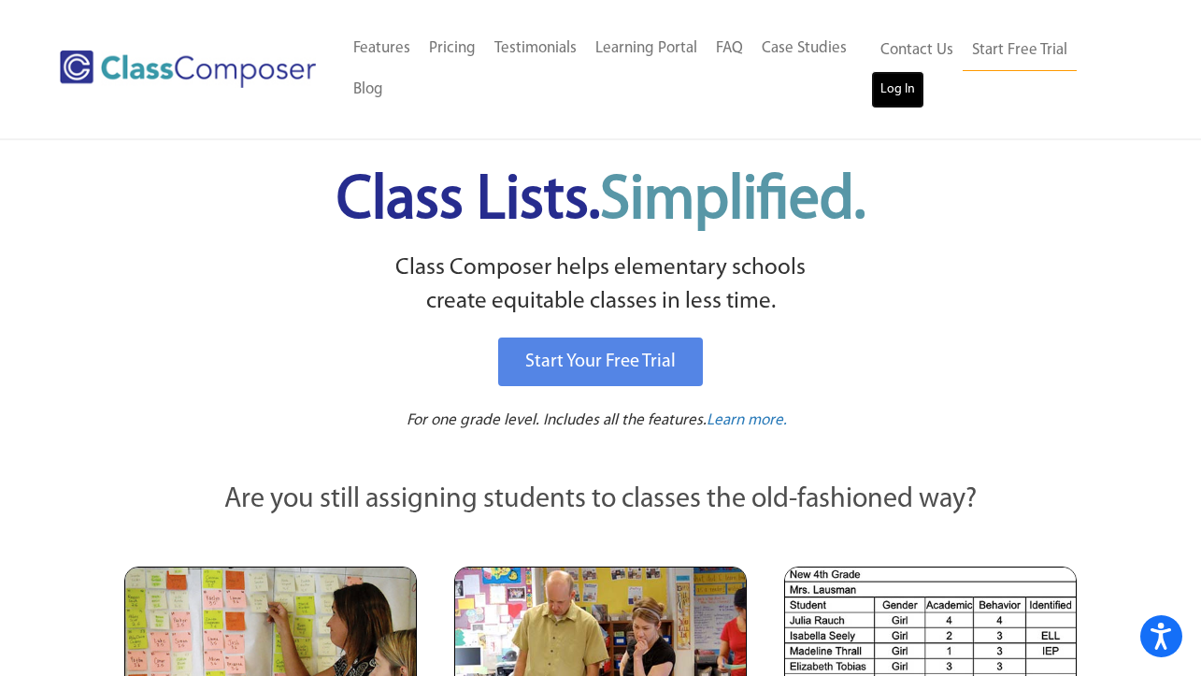
click at [885, 92] on link "Log In" at bounding box center [897, 89] width 53 height 37
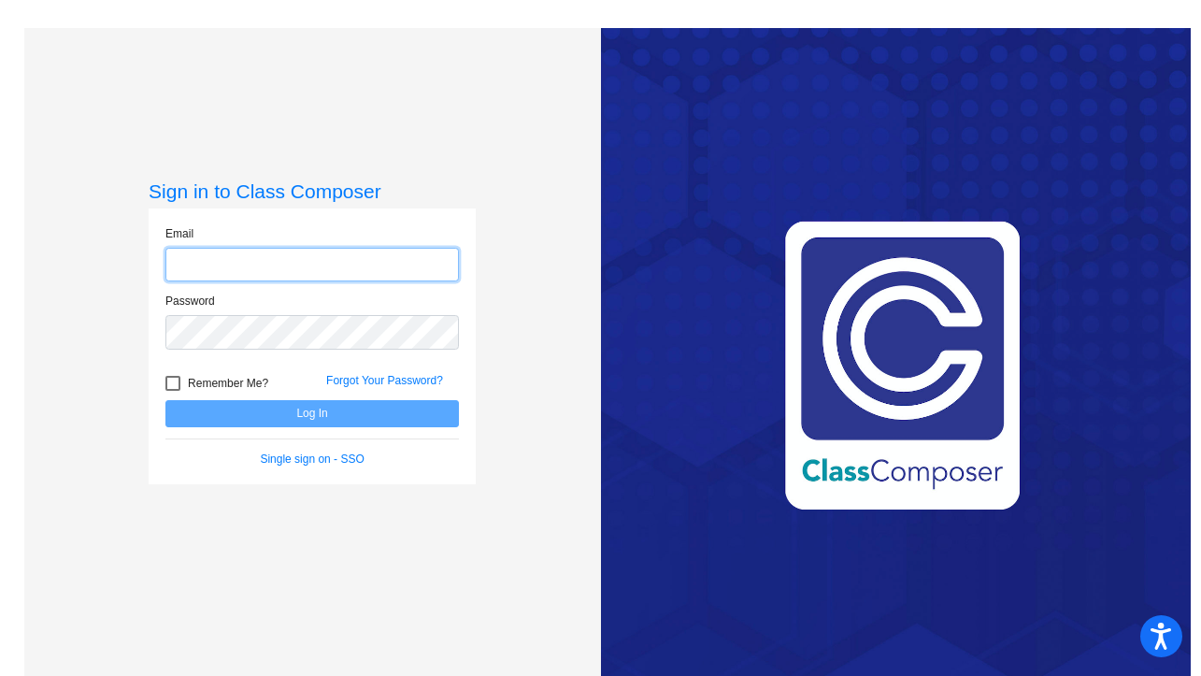
type input "[PERSON_NAME][EMAIL_ADDRESS][PERSON_NAME][DOMAIN_NAME]"
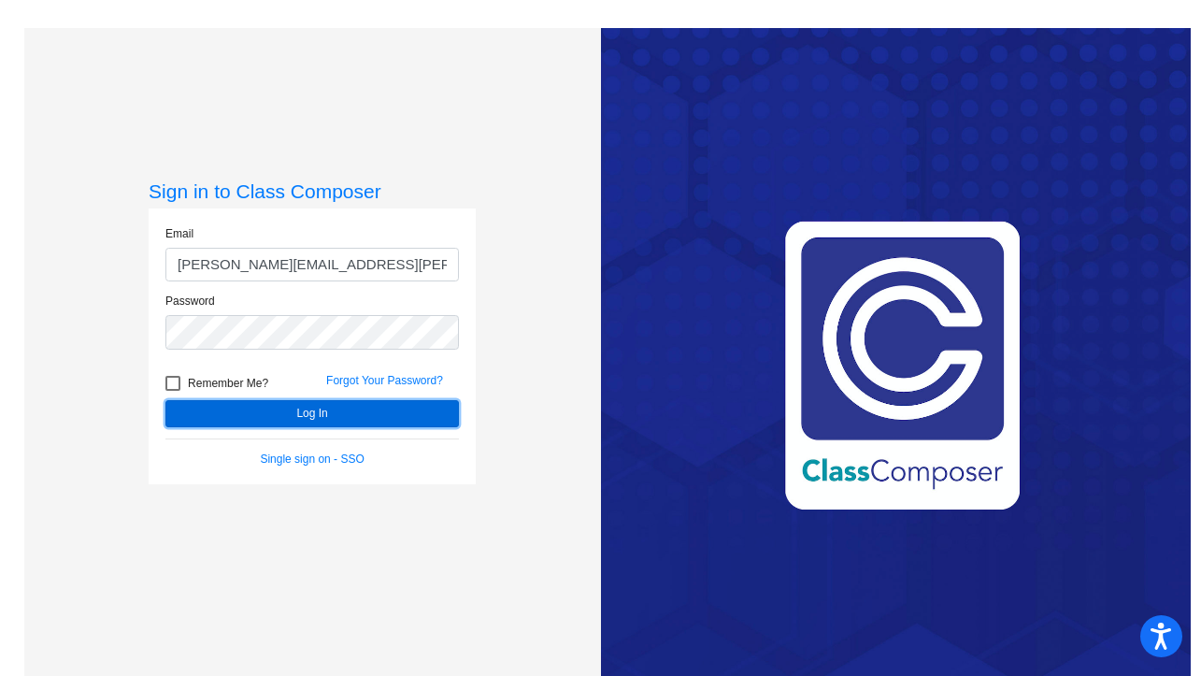
click at [261, 412] on button "Log In" at bounding box center [311, 413] width 293 height 27
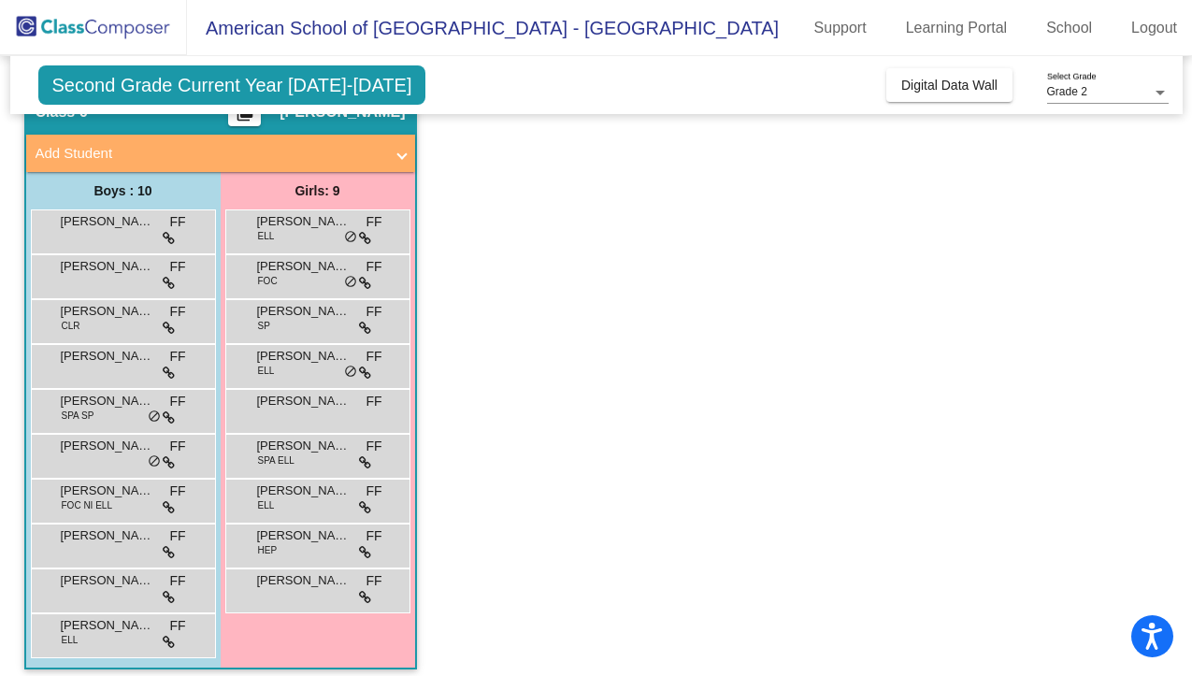
scroll to position [102, 0]
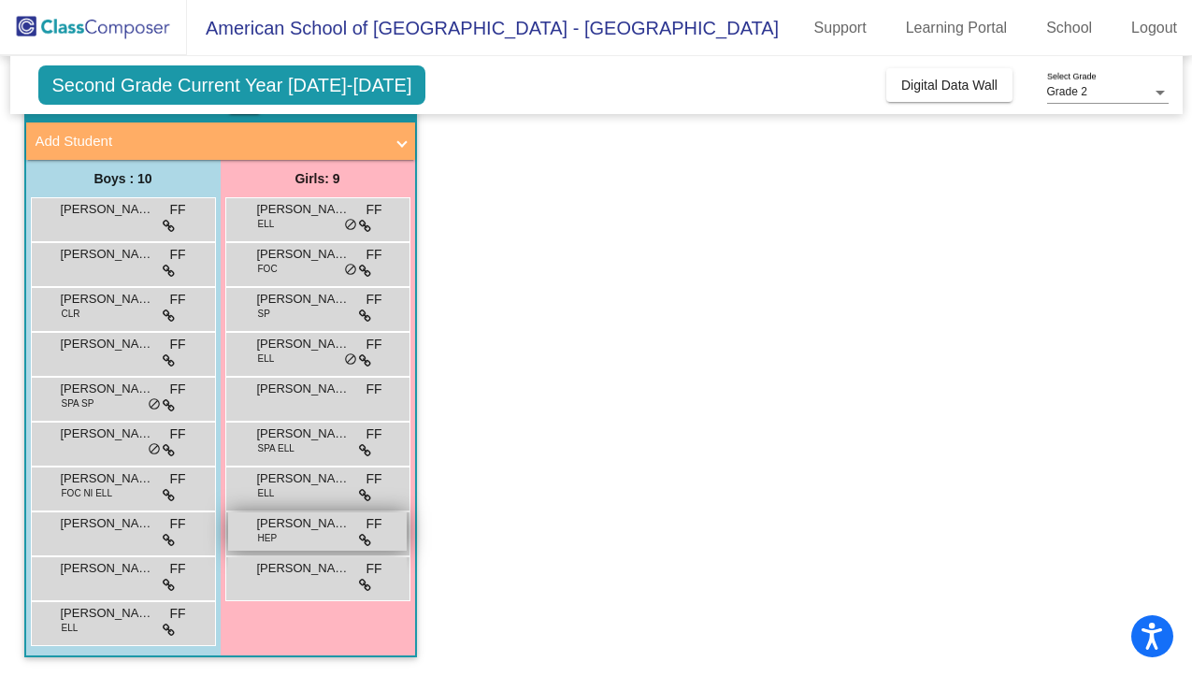
click at [297, 533] on div "Shenaya Rana HEP FF lock do_not_disturb_alt" at bounding box center [317, 531] width 179 height 38
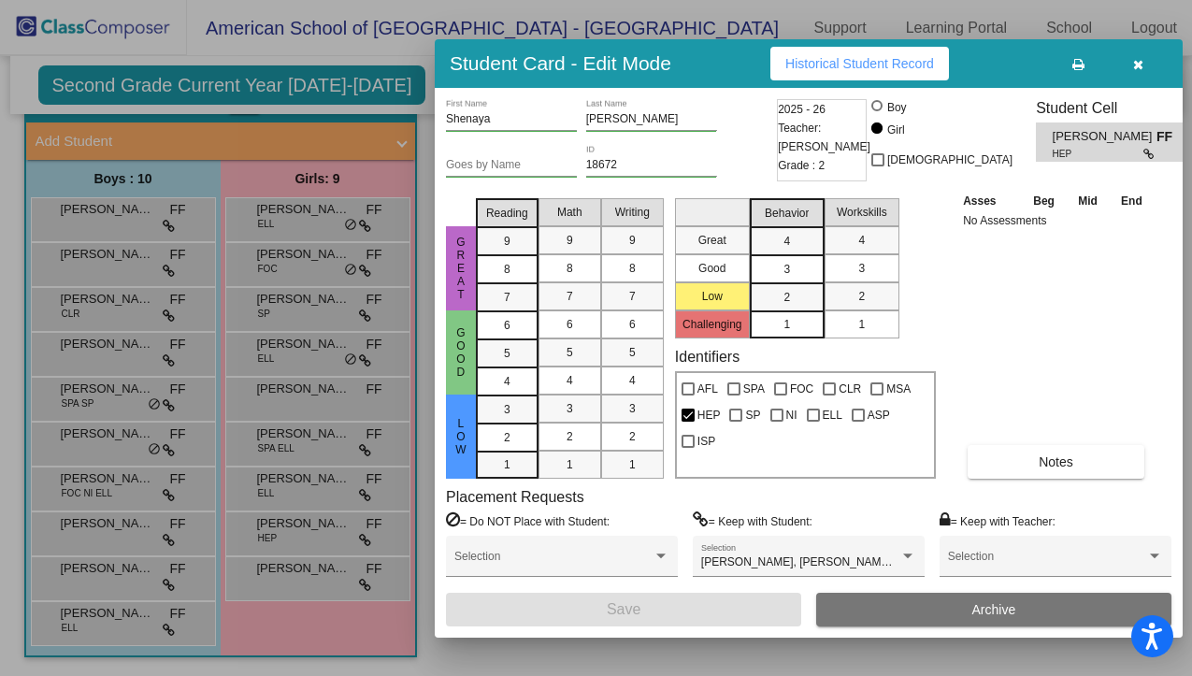
scroll to position [0, 0]
click at [993, 465] on button "Notes" at bounding box center [1055, 462] width 177 height 34
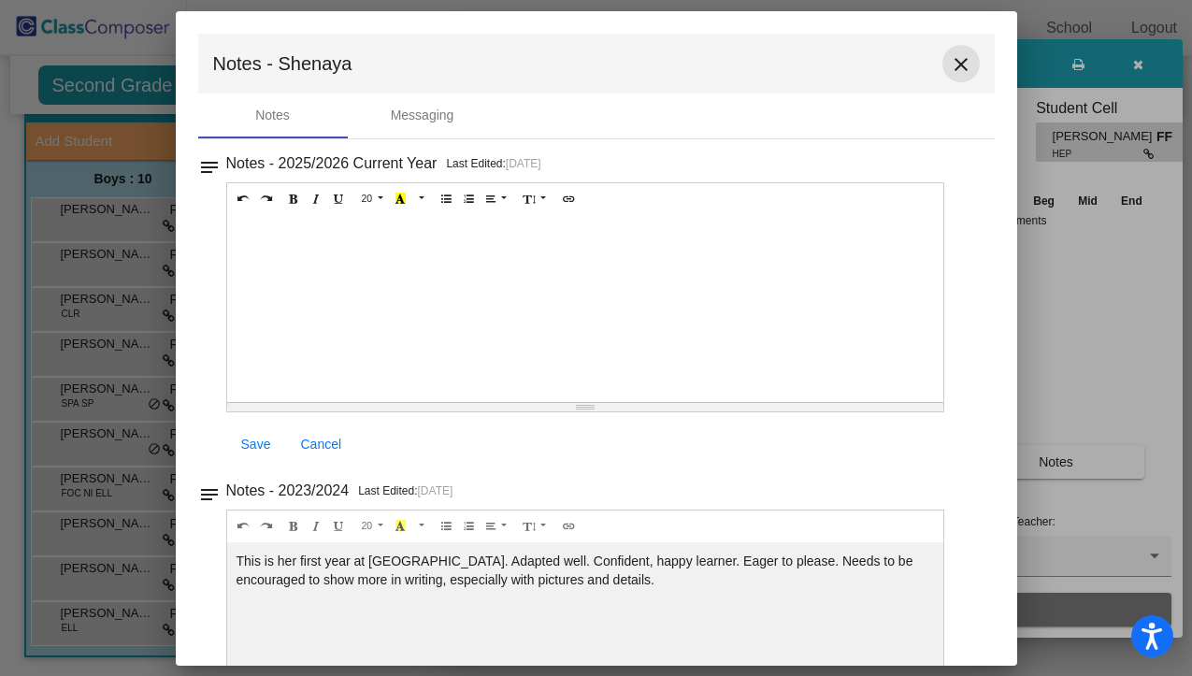
click at [950, 71] on mat-icon "close" at bounding box center [961, 64] width 22 height 22
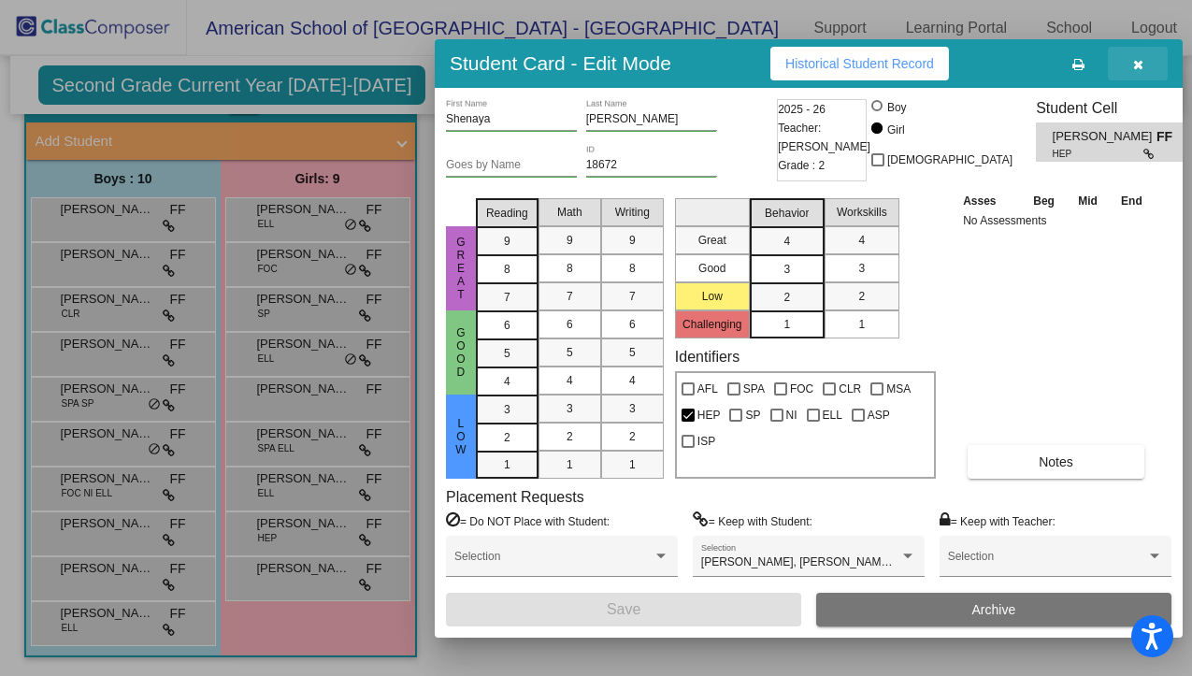
click at [1129, 68] on button "button" at bounding box center [1138, 64] width 60 height 34
